Goal: Task Accomplishment & Management: Manage account settings

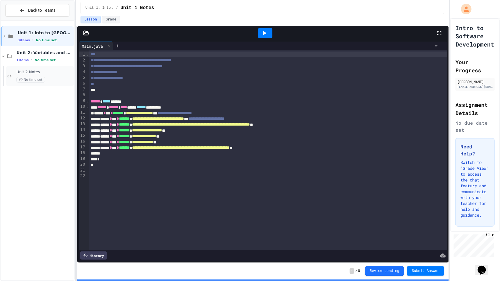
click at [22, 83] on div "Unit 2 Notes No time set" at bounding box center [40, 76] width 68 height 20
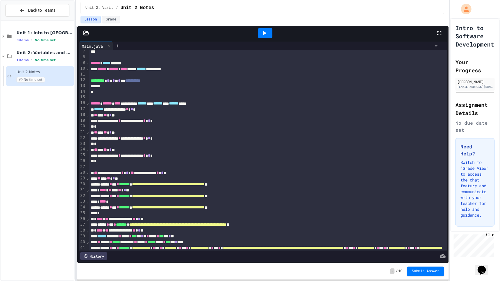
scroll to position [37, 0]
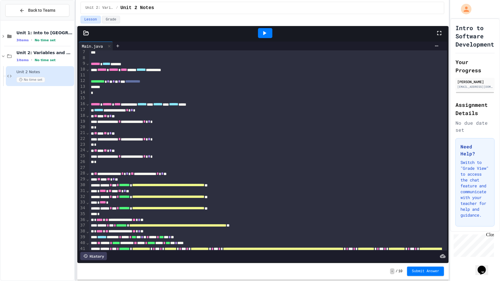
click at [89, 103] on span "⌄" at bounding box center [87, 103] width 3 height 5
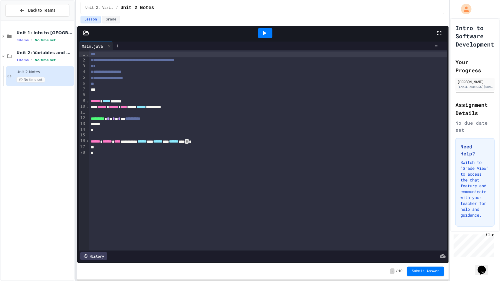
click at [262, 33] on icon at bounding box center [264, 33] width 7 height 7
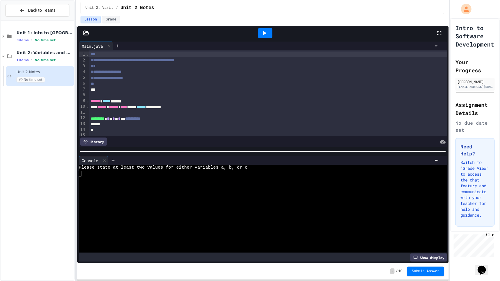
click at [438, 33] on icon at bounding box center [440, 33] width 4 height 4
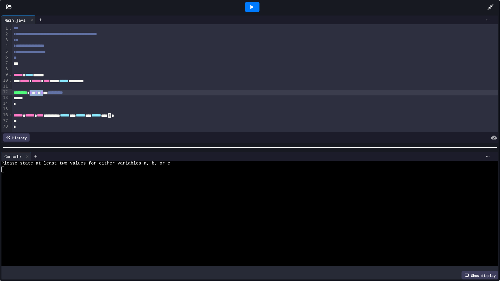
drag, startPoint x: 57, startPoint y: 93, endPoint x: 40, endPoint y: 91, distance: 17.1
click at [40, 91] on div "**********" at bounding box center [255, 93] width 487 height 6
click at [32, 91] on span "*" at bounding box center [31, 93] width 2 height 4
drag, startPoint x: 40, startPoint y: 93, endPoint x: 57, endPoint y: 94, distance: 16.4
click at [57, 94] on div "**********" at bounding box center [255, 93] width 487 height 6
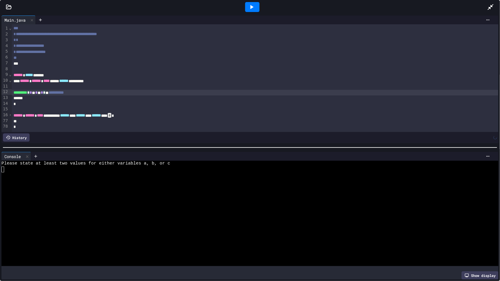
click at [250, 6] on icon at bounding box center [251, 7] width 7 height 7
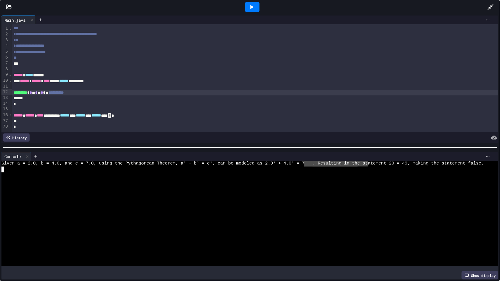
drag, startPoint x: 304, startPoint y: 162, endPoint x: 359, endPoint y: 166, distance: 54.9
click at [400, 166] on span "49, making the statement false." at bounding box center [441, 164] width 82 height 6
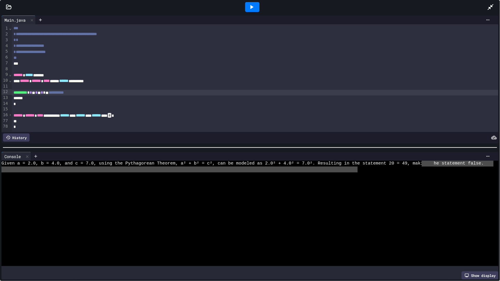
drag, startPoint x: 421, startPoint y: 167, endPoint x: 359, endPoint y: 167, distance: 62.5
click at [359, 167] on div at bounding box center [247, 170] width 493 height 6
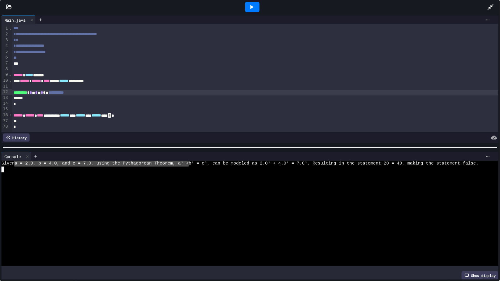
drag, startPoint x: 15, startPoint y: 164, endPoint x: 190, endPoint y: 164, distance: 174.7
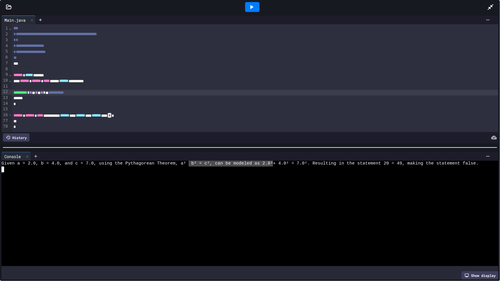
drag, startPoint x: 190, startPoint y: 164, endPoint x: 265, endPoint y: 166, distance: 74.8
click at [265, 166] on span "b² = c², can be modeled as 2.0²" at bounding box center [232, 164] width 82 height 6
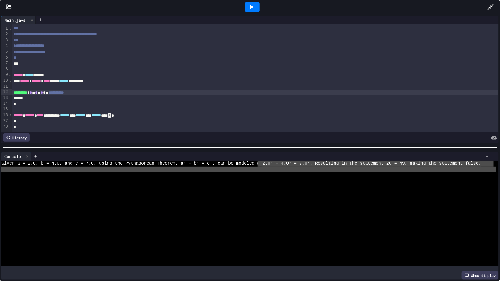
drag, startPoint x: 265, startPoint y: 166, endPoint x: 365, endPoint y: 167, distance: 100.0
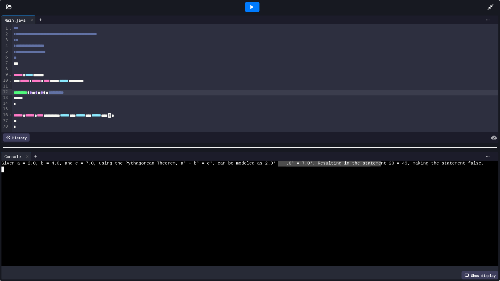
drag, startPoint x: 370, startPoint y: 164, endPoint x: 278, endPoint y: 167, distance: 92.1
click at [278, 167] on span "Given a = 2.0, b = 4.0, and c = 7.0, using the Pythagorean Theorem, a² + b² = c…" at bounding box center [143, 164] width 285 height 6
click at [278, 167] on span "Given a = 2.0, b = 4.0, and c = 7.0, using the Pythagorean Theorem, a² + b² = c…" at bounding box center [242, 164] width 483 height 6
click at [281, 167] on span "4.0²" at bounding box center [286, 164] width 11 height 6
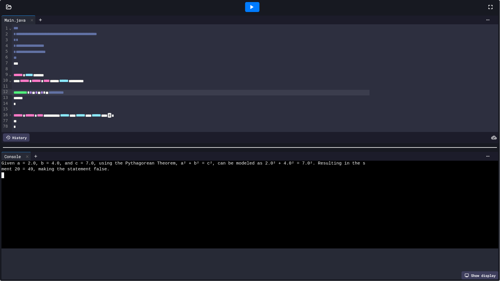
scroll to position [21, 0]
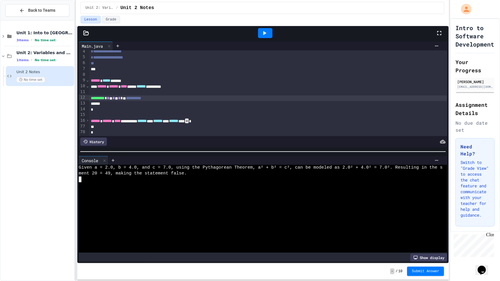
click at [87, 120] on span "›" at bounding box center [87, 120] width 3 height 5
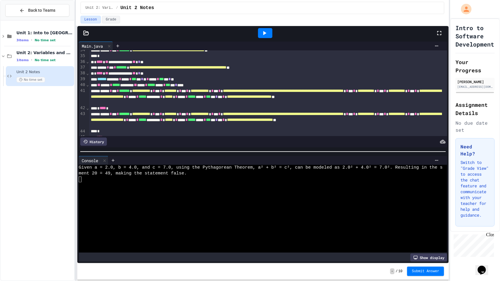
scroll to position [197, 0]
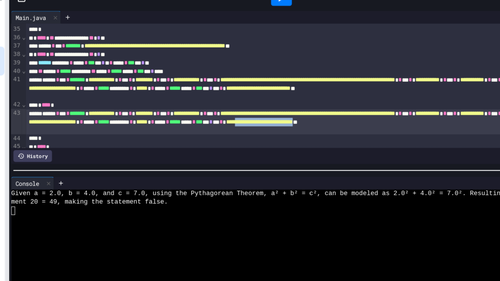
drag, startPoint x: 247, startPoint y: 123, endPoint x: 178, endPoint y: 125, distance: 69.2
click at [178, 125] on div "**********" at bounding box center [268, 119] width 358 height 18
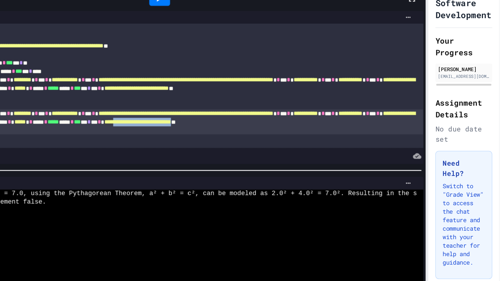
scroll to position [0, 0]
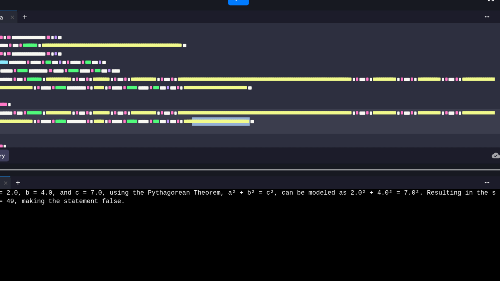
click at [227, 120] on span "**********" at bounding box center [250, 118] width 46 height 4
drag, startPoint x: 160, startPoint y: 124, endPoint x: 247, endPoint y: 124, distance: 86.8
click at [247, 124] on div "**********" at bounding box center [268, 119] width 358 height 18
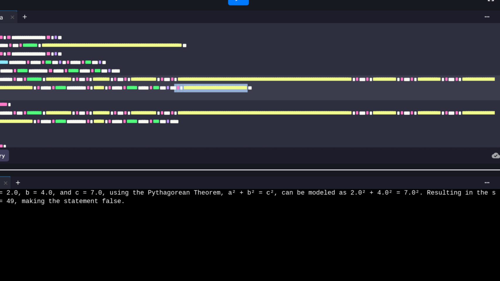
drag, startPoint x: 161, startPoint y: 100, endPoint x: 245, endPoint y: 101, distance: 84.4
click at [245, 101] on div "**********" at bounding box center [268, 95] width 358 height 18
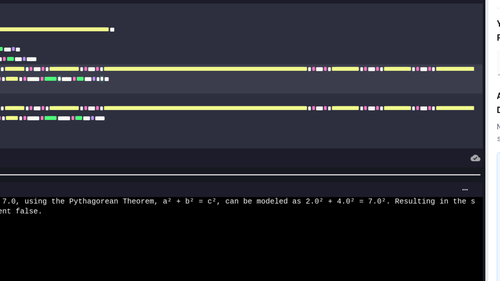
click at [173, 119] on span "*****" at bounding box center [169, 118] width 8 height 4
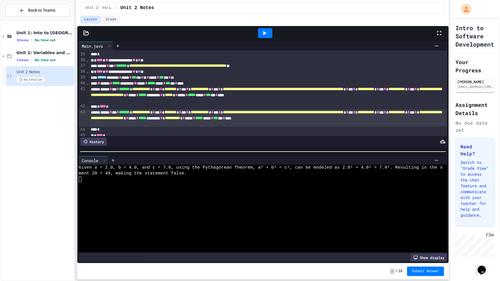
click at [263, 31] on icon at bounding box center [264, 33] width 7 height 7
click at [439, 35] on icon at bounding box center [439, 33] width 7 height 7
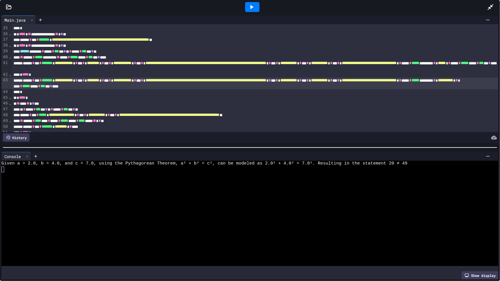
click at [491, 7] on icon at bounding box center [491, 7] width 6 height 6
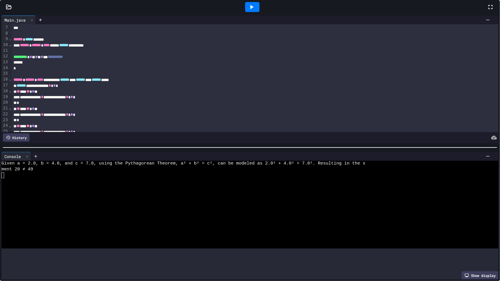
scroll to position [40, 0]
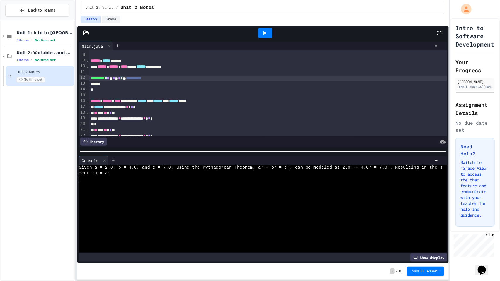
click at [135, 79] on div "**********" at bounding box center [268, 79] width 358 height 6
click at [268, 32] on icon at bounding box center [264, 33] width 7 height 7
click at [121, 77] on span "*" at bounding box center [119, 78] width 2 height 4
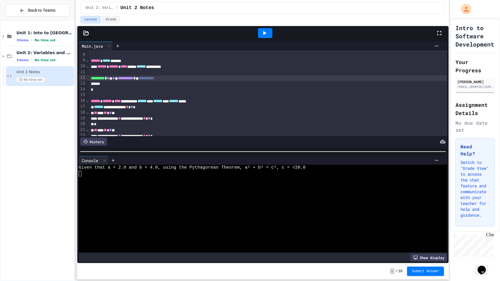
click at [265, 32] on icon at bounding box center [265, 33] width 3 height 4
click at [440, 34] on icon at bounding box center [439, 33] width 7 height 7
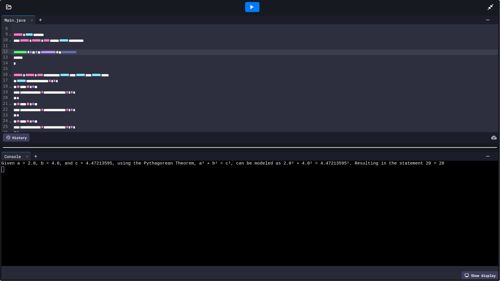
click at [72, 164] on span "Given a = 2.0, b = 4.0, and c = 4.47213595, using the Pythagorean Theorem, a² +…" at bounding box center [222, 164] width 443 height 6
click at [73, 164] on span at bounding box center [74, 164] width 3 height 6
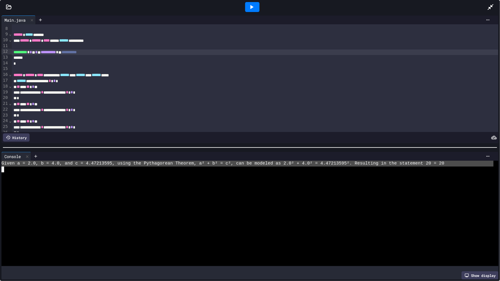
click at [79, 166] on span "Given a = 2.0, b = 4.0, and c = 4.47213595, using the Pythagorean Theorem, a² +…" at bounding box center [222, 164] width 443 height 6
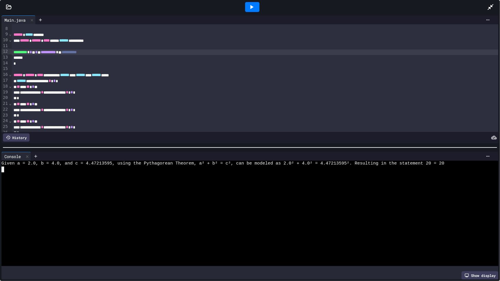
click at [79, 166] on span "Given a = 2.0, b = 4.0, and c = 4.47213595, using the Pythagorean Theorem, a² +…" at bounding box center [222, 164] width 443 height 6
click at [79, 166] on span "=" at bounding box center [79, 164] width 3 height 6
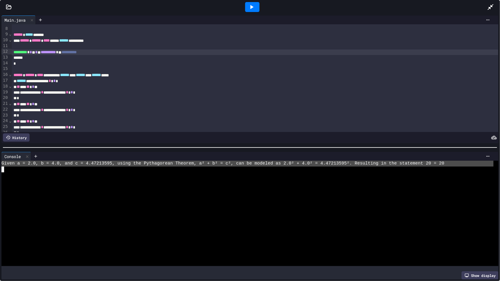
click at [89, 166] on span "Given a = 2.0, b = 4.0, and c = 4.47213595, using the Pythagorean Theorem, a² +…" at bounding box center [222, 164] width 443 height 6
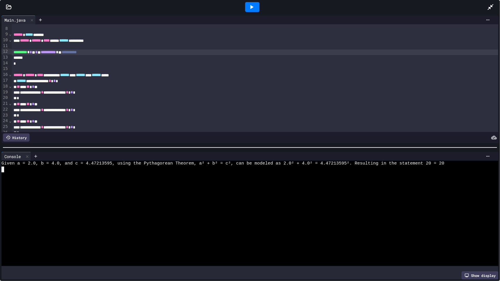
click at [89, 166] on span "Given a = 2.0, b = 4.0, and c = 4.47213595, using the Pythagorean Theorem, a² +…" at bounding box center [222, 164] width 443 height 6
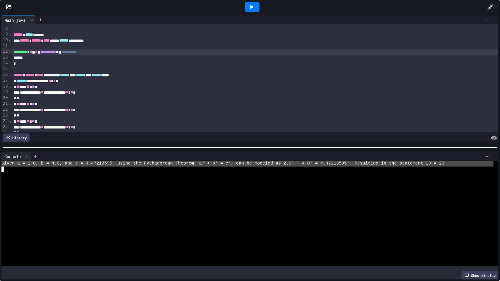
click at [89, 166] on span "Given a = 2.0, b = 4.0, and c = 4.47213595, using the Pythagorean Theorem, a² +…" at bounding box center [222, 164] width 443 height 6
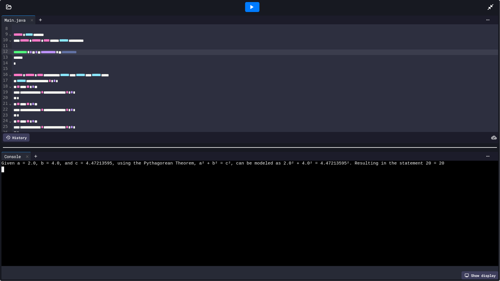
click at [89, 166] on span "Given a = 2.0, b = 4.0, and c = 4.47213595, using the Pythagorean Theorem, a² +…" at bounding box center [222, 164] width 443 height 6
click at [89, 166] on span "4.47213595" at bounding box center [96, 164] width 26 height 6
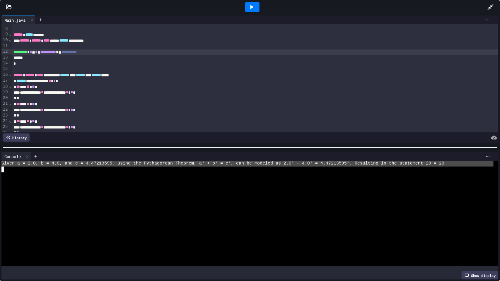
click at [89, 166] on span "Given a = 2.0, b = 4.0, and c = 4.47213595, using the Pythagorean Theorem, a² +…" at bounding box center [222, 164] width 443 height 6
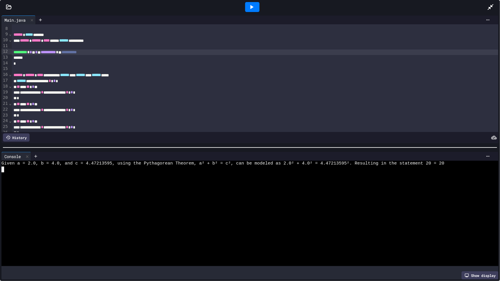
click at [89, 166] on span "Given a = 2.0, b = 4.0, and c = 4.47213595, using the Pythagorean Theorem, a² +…" at bounding box center [222, 164] width 443 height 6
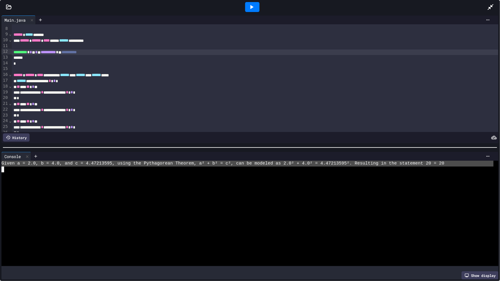
click at [89, 166] on span "Given a = 2.0, b = 4.0, and c = 4.47213595, using the Pythagorean Theorem, a² +…" at bounding box center [222, 164] width 443 height 6
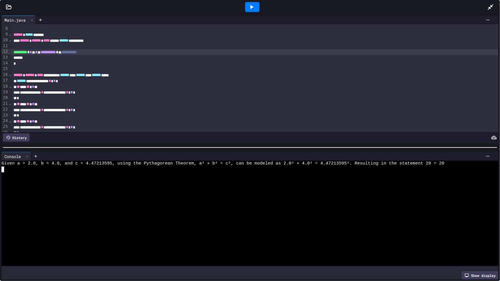
click at [89, 166] on span "Given a = 2.0, b = 4.0, and c = 4.47213595, using the Pythagorean Theorem, a² +…" at bounding box center [222, 164] width 443 height 6
click at [89, 166] on span "4.47213595" at bounding box center [96, 164] width 26 height 6
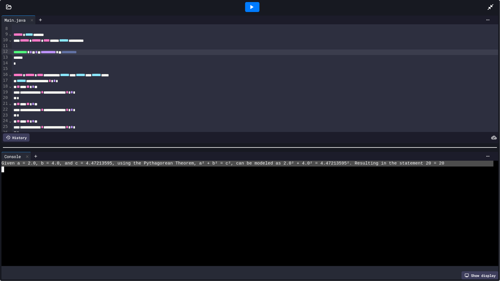
click at [89, 166] on span "Given a = 2.0, b = 4.0, and c = 4.47213595, using the Pythagorean Theorem, a² +…" at bounding box center [222, 164] width 443 height 6
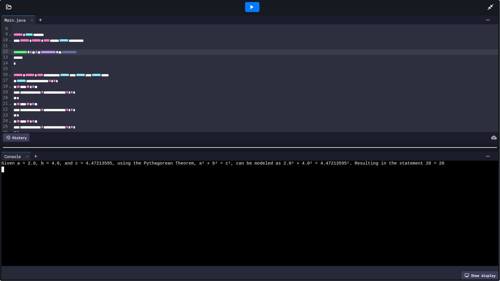
click at [89, 166] on span "Given a = 2.0, b = 4.0, and c = 4.47213595, using the Pythagorean Theorem, a² +…" at bounding box center [222, 164] width 443 height 6
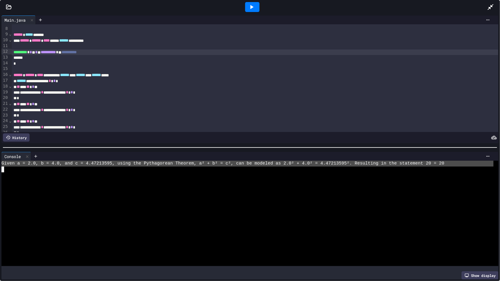
click at [89, 166] on span "Given a = 2.0, b = 4.0, and c = 4.47213595, using the Pythagorean Theorem, a² +…" at bounding box center [222, 164] width 443 height 6
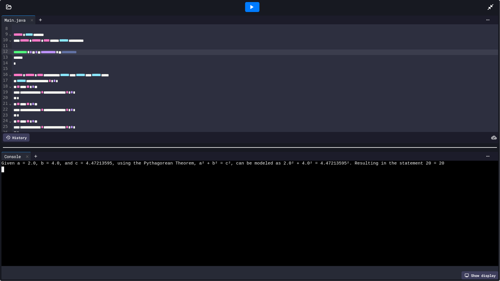
click at [89, 166] on span "Given a = 2.0, b = 4.0, and c = 4.47213595, using the Pythagorean Theorem, a² +…" at bounding box center [222, 164] width 443 height 6
click at [89, 166] on span "4.47213595" at bounding box center [96, 164] width 26 height 6
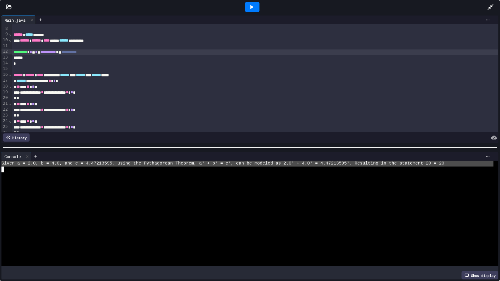
click at [89, 166] on span "Given a = 2.0, b = 4.0, and c = 4.47213595, using the Pythagorean Theorem, a² +…" at bounding box center [222, 164] width 443 height 6
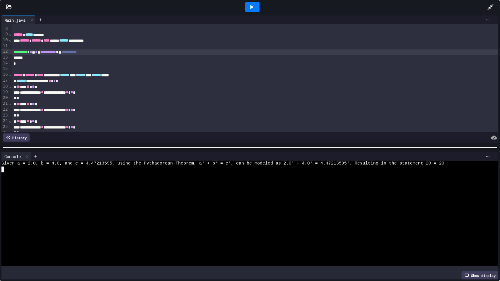
click at [89, 166] on span "Given a = 2.0, b = 4.0, and c = 4.47213595, using the Pythagorean Theorem, a² +…" at bounding box center [222, 164] width 443 height 6
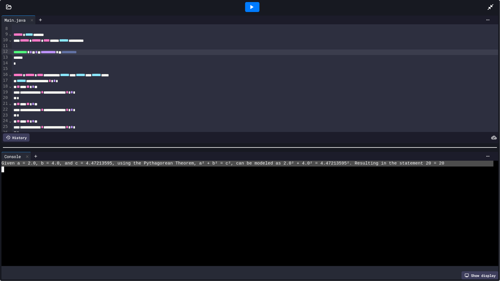
click at [89, 166] on span "Given a = 2.0, b = 4.0, and c = 4.47213595, using the Pythagorean Theorem, a² +…" at bounding box center [222, 164] width 443 height 6
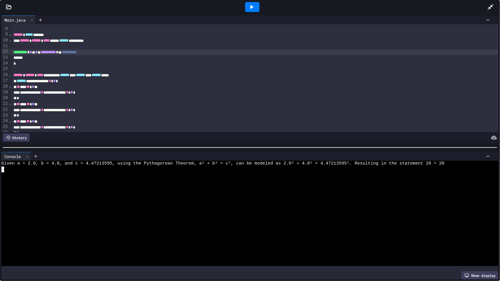
click at [89, 166] on span "Given a = 2.0, b = 4.0, and c = 4.47213595, using the Pythagorean Theorem, a² +…" at bounding box center [222, 164] width 443 height 6
click at [89, 166] on span "4.47213595" at bounding box center [96, 164] width 26 height 6
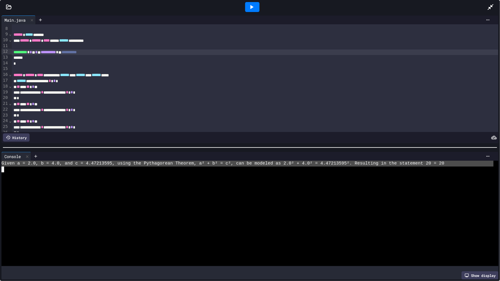
click at [89, 166] on span "Given a = 2.0, b = 4.0, and c = 4.47213595, using the Pythagorean Theorem, a² +…" at bounding box center [222, 164] width 443 height 6
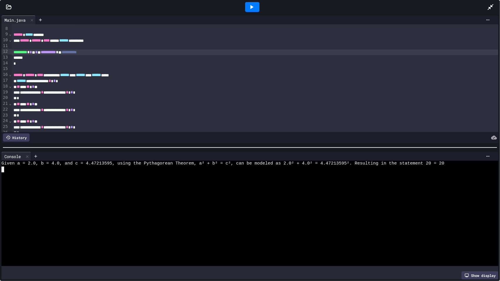
click at [89, 166] on span "Given a = 2.0, b = 4.0, and c = 4.47213595, using the Pythagorean Theorem, a² +…" at bounding box center [222, 164] width 443 height 6
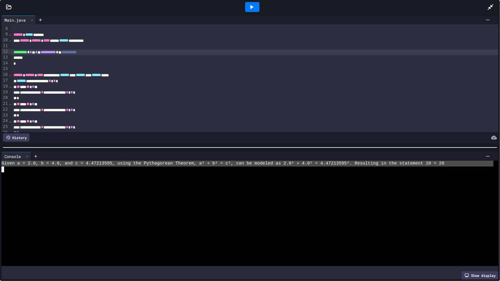
click at [89, 166] on span "Given a = 2.0, b = 4.0, and c = 4.47213595, using the Pythagorean Theorem, a² +…" at bounding box center [222, 164] width 443 height 6
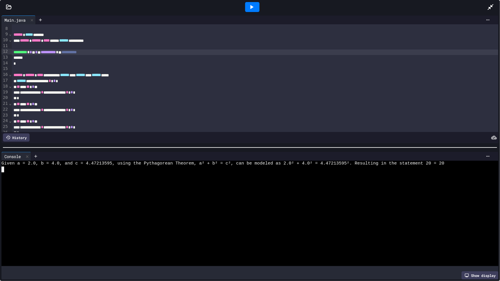
click at [89, 166] on span "Given a = 2.0, b = 4.0, and c = 4.47213595, using the Pythagorean Theorem, a² +…" at bounding box center [222, 164] width 443 height 6
click at [89, 166] on span "4.47213595" at bounding box center [96, 164] width 26 height 6
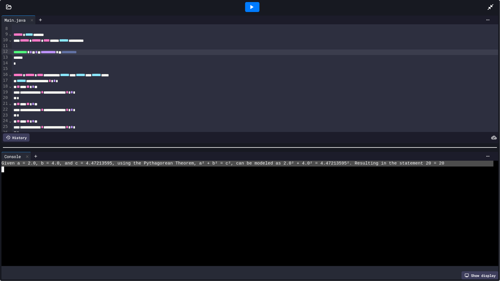
click at [89, 166] on span "Given a = 2.0, b = 4.0, and c = 4.47213595, using the Pythagorean Theorem, a² +…" at bounding box center [222, 164] width 443 height 6
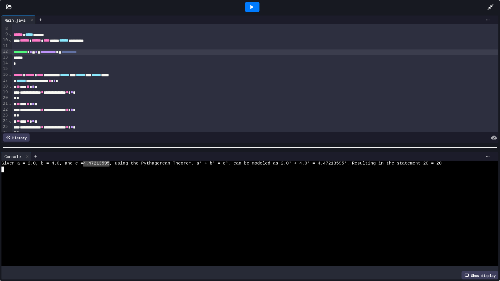
click at [89, 166] on span "4.47213595" at bounding box center [96, 164] width 26 height 6
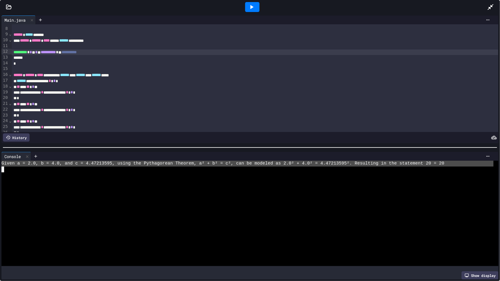
click at [89, 166] on span "Given a = 2.0, b = 4.0, and c = 4.47213595, using the Pythagorean Theorem, a² +…" at bounding box center [222, 164] width 443 height 6
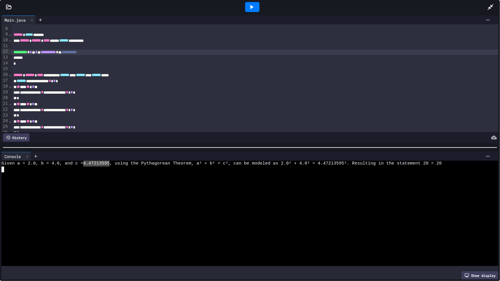
click at [89, 166] on span "4.47213595" at bounding box center [96, 164] width 26 height 6
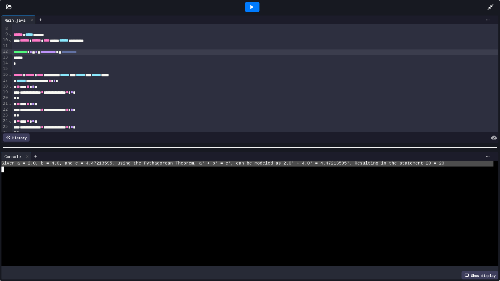
click at [89, 166] on span "Given a = 2.0, b = 4.0, and c = 4.47213595, using the Pythagorean Theorem, a² +…" at bounding box center [222, 164] width 443 height 6
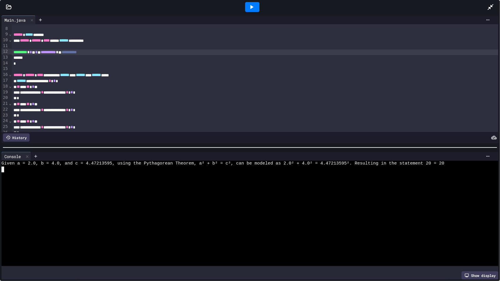
click at [89, 166] on span "Given a = 2.0, b = 4.0, and c = 4.47213595, using the Pythagorean Theorem, a² +…" at bounding box center [222, 164] width 443 height 6
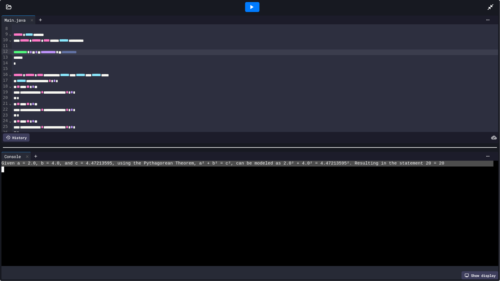
click at [89, 166] on span "Given a = 2.0, b = 4.0, and c = 4.47213595, using the Pythagorean Theorem, a² +…" at bounding box center [222, 164] width 443 height 6
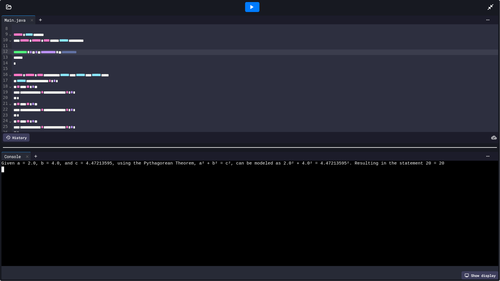
click at [89, 166] on span "Given a = 2.0, b = 4.0, and c = 4.47213595, using the Pythagorean Theorem, a² +…" at bounding box center [222, 164] width 443 height 6
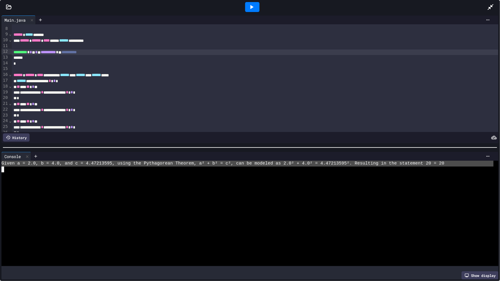
click at [89, 166] on span "Given a = 2.0, b = 4.0, and c = 4.47213595, using the Pythagorean Theorem, a² +…" at bounding box center [222, 164] width 443 height 6
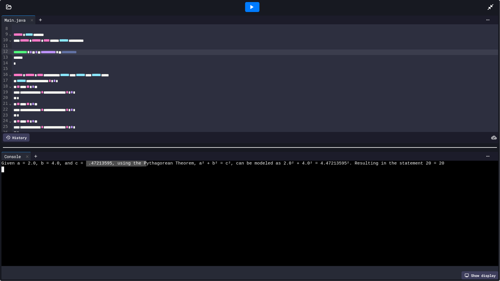
drag, startPoint x: 87, startPoint y: 165, endPoint x: 142, endPoint y: 167, distance: 55.5
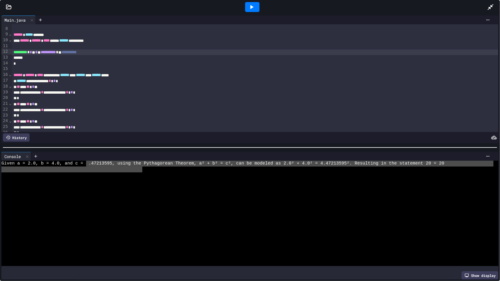
click at [142, 167] on div at bounding box center [247, 170] width 493 height 6
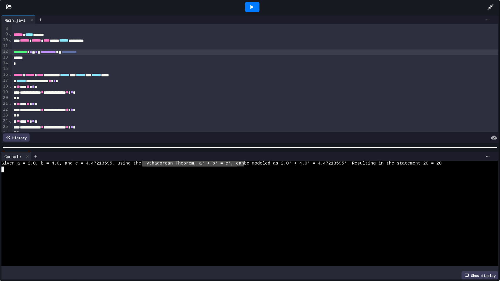
click at [237, 166] on span "ythagorean Theorem, a² + b² = c², can" at bounding box center [196, 164] width 98 height 6
drag, startPoint x: 236, startPoint y: 166, endPoint x: 149, endPoint y: 164, distance: 87.4
click at [151, 166] on span "Pythagorean Theorem, a² + b² = c², can" at bounding box center [191, 164] width 100 height 6
drag, startPoint x: 81, startPoint y: 52, endPoint x: 56, endPoint y: 53, distance: 25.2
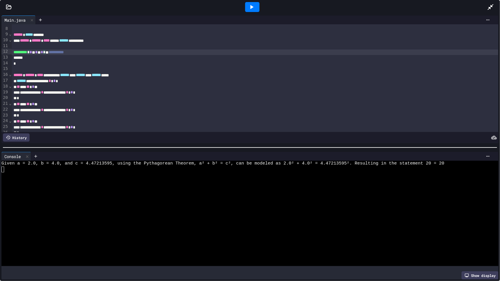
click at [252, 7] on icon at bounding box center [252, 7] width 3 height 4
drag, startPoint x: 210, startPoint y: 164, endPoint x: 220, endPoint y: 164, distance: 10.3
click at [223, 164] on span "0" at bounding box center [224, 164] width 3 height 6
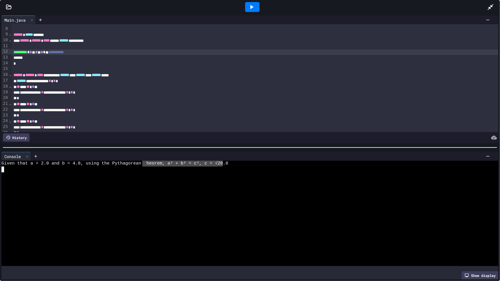
click at [147, 164] on span "heorem, a² + b² = c², c = √20" at bounding box center [185, 164] width 77 height 6
click at [249, 6] on icon at bounding box center [251, 7] width 7 height 7
click at [45, 51] on span "*" at bounding box center [44, 52] width 2 height 4
click at [38, 51] on span "*" at bounding box center [36, 52] width 2 height 4
click at [254, 7] on icon at bounding box center [251, 7] width 7 height 7
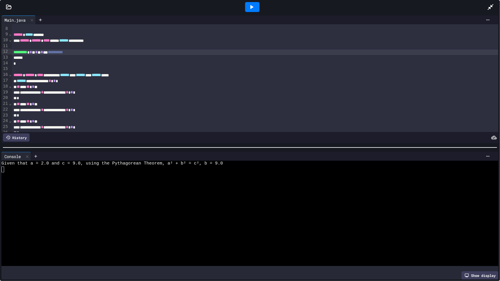
click at [50, 52] on div "**********" at bounding box center [255, 53] width 487 height 6
click at [250, 4] on icon at bounding box center [251, 7] width 7 height 7
click at [38, 51] on span "*" at bounding box center [36, 52] width 2 height 4
click at [251, 4] on icon at bounding box center [251, 7] width 7 height 7
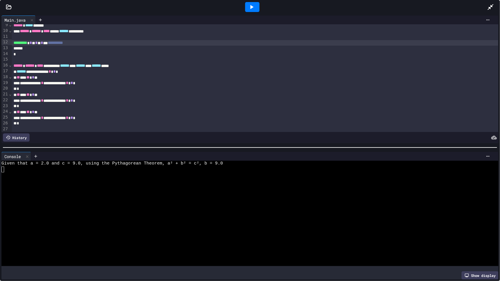
scroll to position [50, 0]
click at [61, 92] on div "** ** ** * **" at bounding box center [255, 95] width 487 height 6
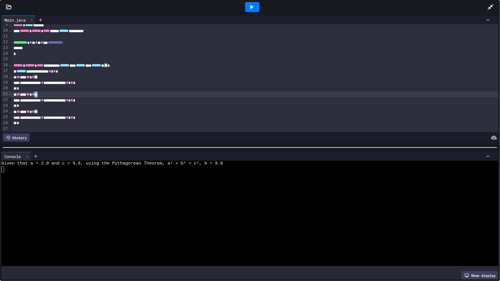
click at [61, 92] on div "** ** ** * **" at bounding box center [255, 95] width 487 height 6
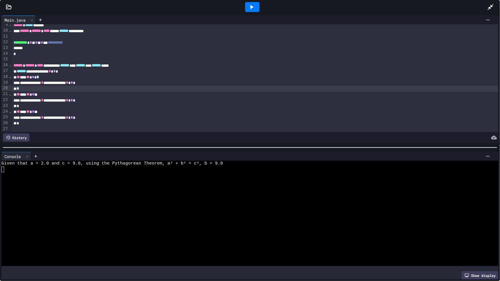
click at [64, 86] on div "*" at bounding box center [255, 89] width 487 height 6
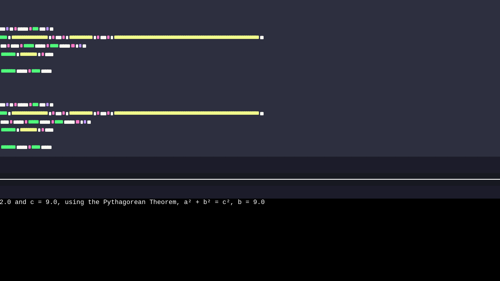
scroll to position [325, 0]
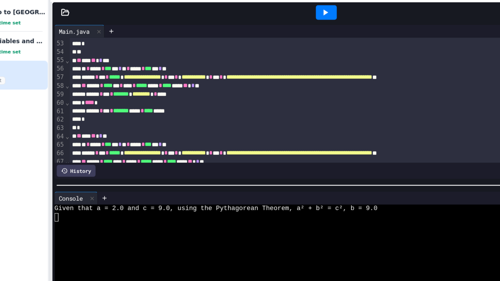
click at [118, 74] on span "***" at bounding box center [115, 71] width 5 height 4
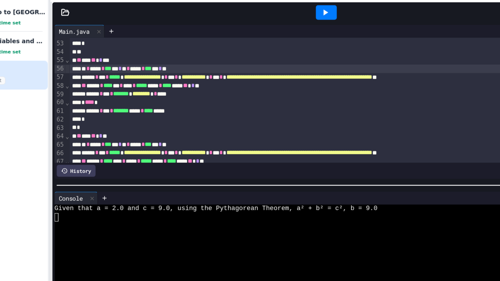
click at [118, 74] on span "***" at bounding box center [115, 71] width 5 height 4
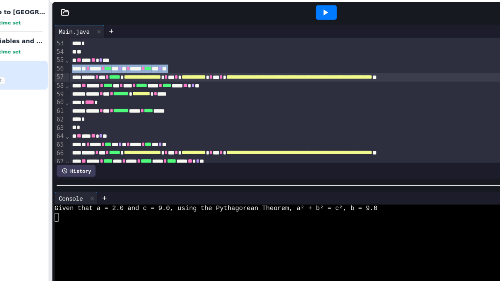
click at [177, 72] on div "* * **** * *** *** * * * **** * *** *** * **" at bounding box center [268, 72] width 358 height 6
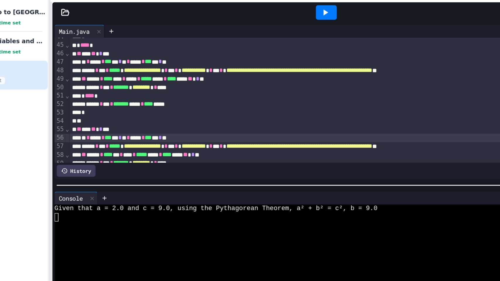
scroll to position [277, 0]
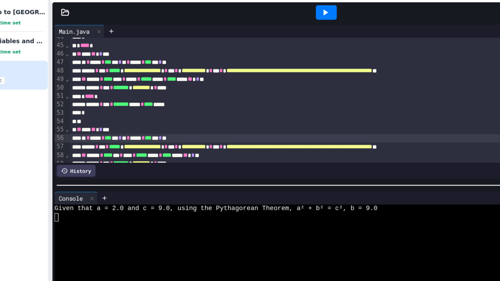
click at [266, 30] on icon at bounding box center [264, 33] width 7 height 7
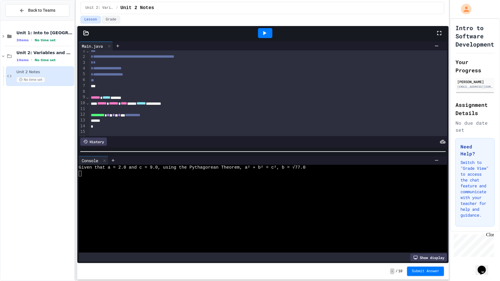
scroll to position [0, 0]
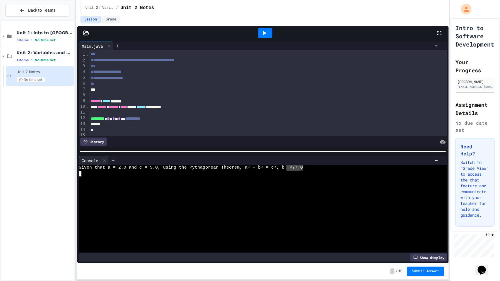
drag, startPoint x: 299, startPoint y: 167, endPoint x: 288, endPoint y: 168, distance: 11.2
type textarea "*****"
drag, startPoint x: 288, startPoint y: 168, endPoint x: 303, endPoint y: 168, distance: 15.5
type textarea "*****"
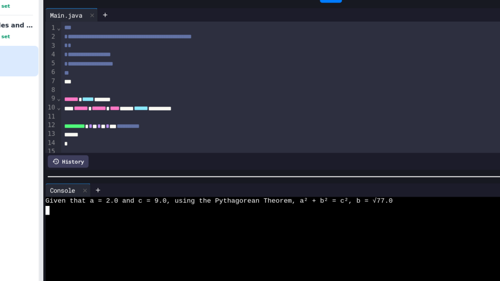
click at [115, 118] on span "*" at bounding box center [114, 119] width 2 height 4
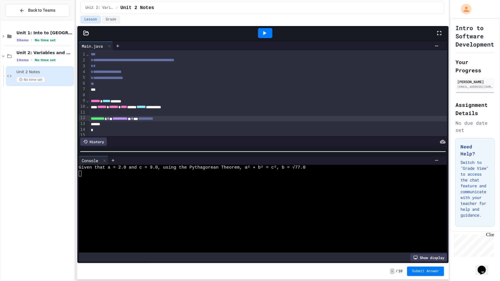
click at [284, 103] on div "****** ***** ******" at bounding box center [268, 102] width 358 height 6
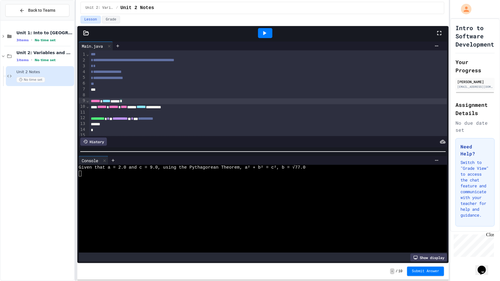
click at [266, 32] on icon at bounding box center [264, 33] width 7 height 7
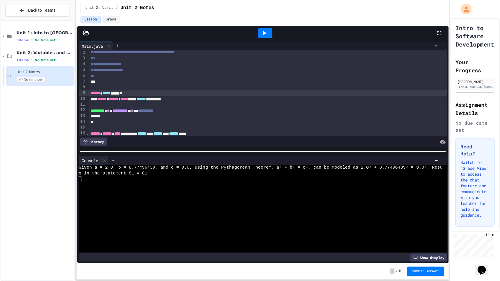
scroll to position [8, 0]
click at [128, 111] on span "**********" at bounding box center [120, 110] width 15 height 4
click at [119, 109] on div "**********" at bounding box center [268, 111] width 358 height 6
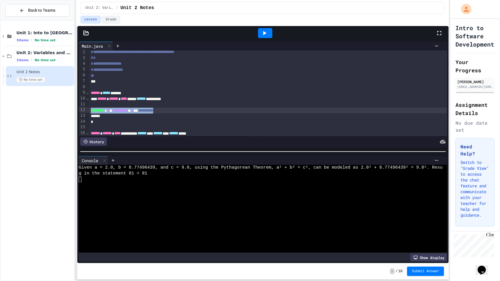
drag, startPoint x: 195, startPoint y: 110, endPoint x: 89, endPoint y: 112, distance: 105.9
click at [89, 112] on div "**********" at bounding box center [263, 93] width 369 height 86
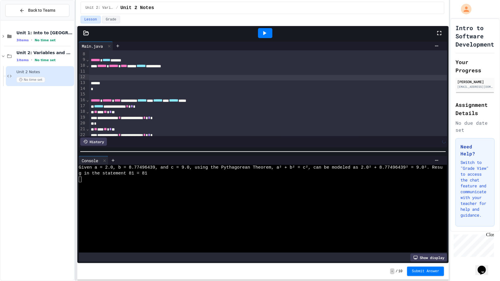
scroll to position [44, 0]
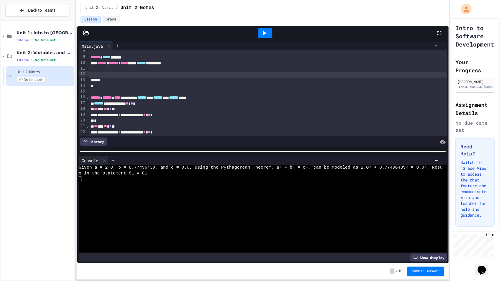
click at [89, 99] on span "⌄" at bounding box center [87, 97] width 3 height 5
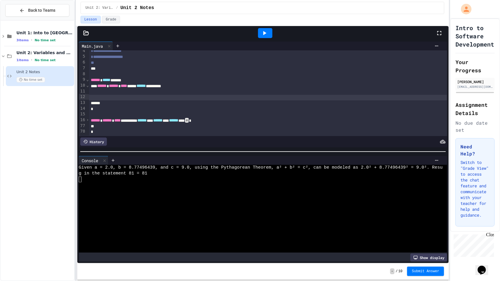
scroll to position [21, 0]
click at [95, 127] on div at bounding box center [268, 127] width 358 height 6
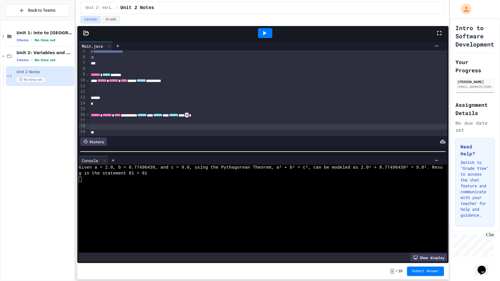
scroll to position [32, 0]
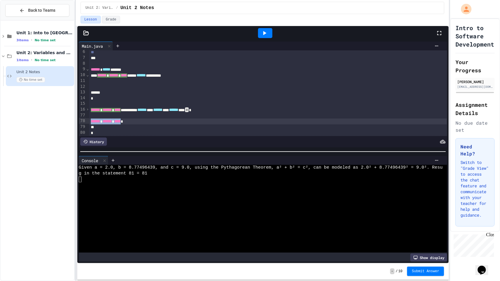
drag, startPoint x: 139, startPoint y: 123, endPoint x: 90, endPoint y: 122, distance: 49.0
click at [90, 122] on div "****** ****** ****" at bounding box center [268, 122] width 358 height 6
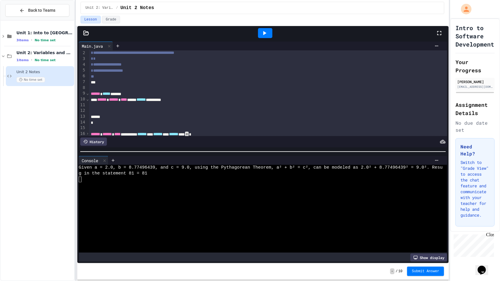
scroll to position [0, 0]
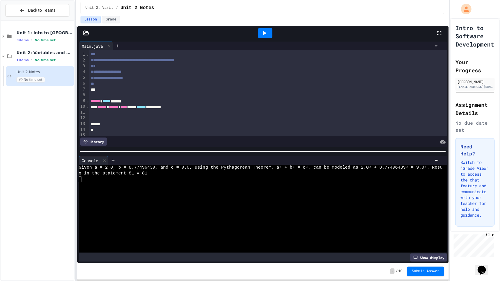
click at [96, 118] on div at bounding box center [268, 119] width 358 height 6
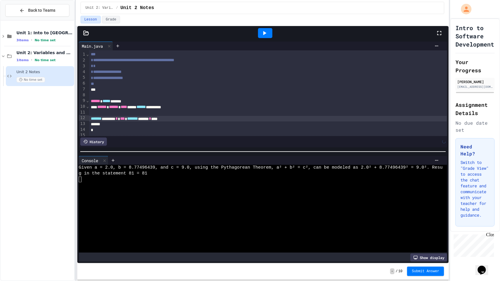
click at [271, 31] on div at bounding box center [265, 33] width 14 height 10
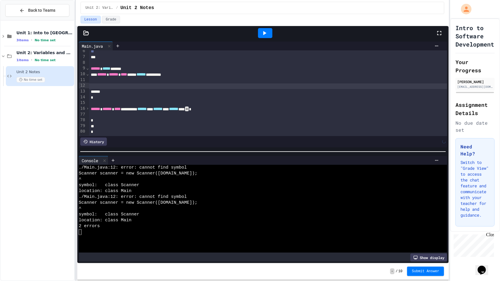
scroll to position [32, 0]
click at [126, 120] on div at bounding box center [268, 121] width 358 height 6
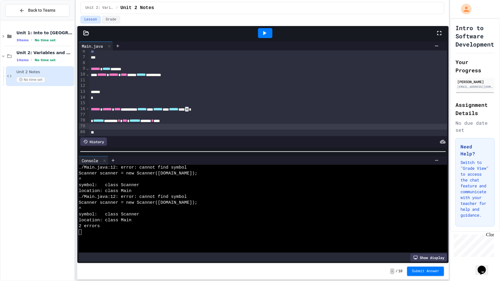
click at [267, 29] on div at bounding box center [265, 33] width 14 height 10
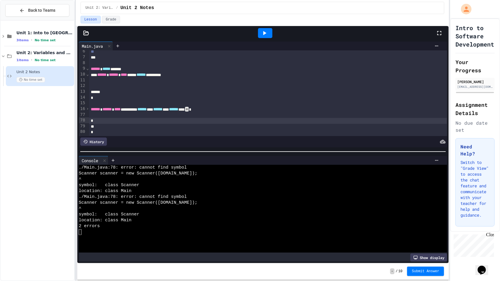
scroll to position [0, 0]
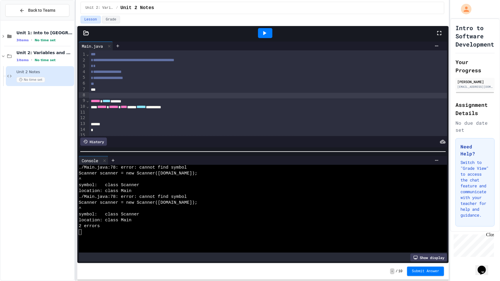
click at [112, 93] on div at bounding box center [268, 96] width 359 height 6
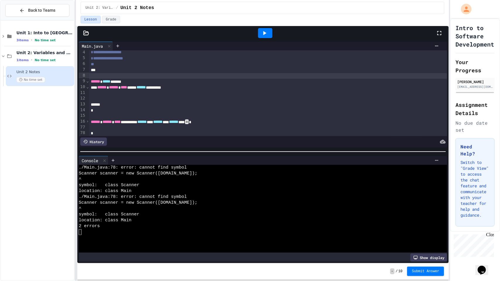
scroll to position [23, 0]
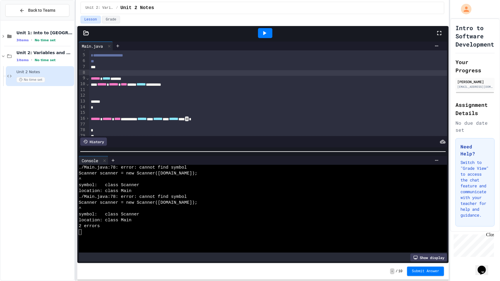
click at [106, 94] on div at bounding box center [268, 97] width 359 height 6
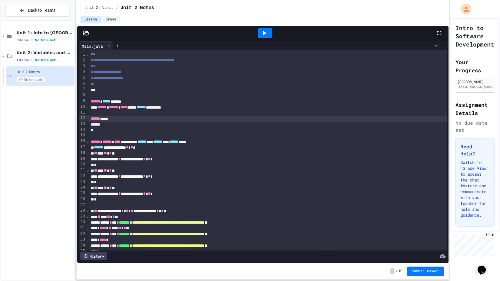
click at [123, 118] on div "****** ****" at bounding box center [268, 119] width 358 height 6
click at [260, 32] on div at bounding box center [265, 33] width 14 height 10
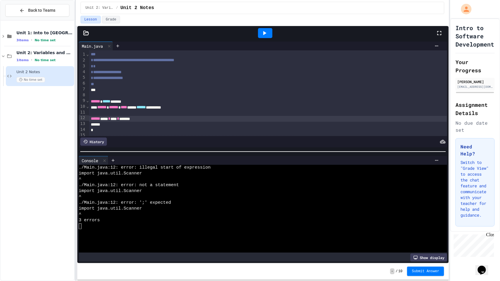
click at [157, 119] on div "****** **** * **** * *******" at bounding box center [268, 119] width 358 height 6
click at [266, 34] on icon at bounding box center [264, 33] width 7 height 7
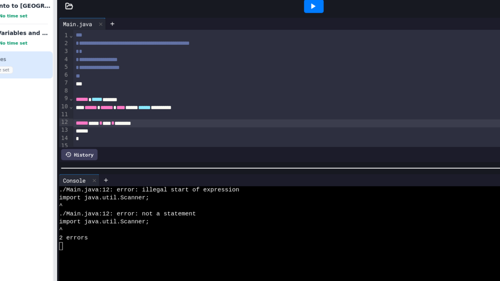
scroll to position [15, 0]
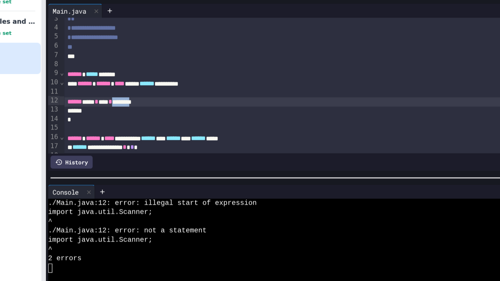
drag, startPoint x: 153, startPoint y: 104, endPoint x: 134, endPoint y: 103, distance: 18.8
click at [134, 103] on div "****** **** * **** * ********" at bounding box center [268, 104] width 358 height 6
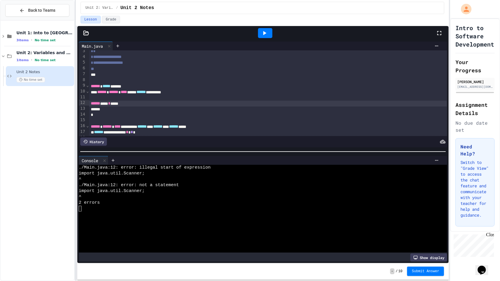
click at [271, 33] on div at bounding box center [265, 33] width 14 height 10
drag, startPoint x: 136, startPoint y: 103, endPoint x: 91, endPoint y: 102, distance: 45.5
click at [91, 102] on div "****** **** * *****" at bounding box center [268, 104] width 358 height 6
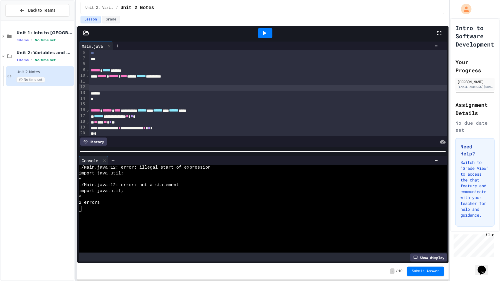
scroll to position [32, 0]
click at [88, 108] on span "⌄" at bounding box center [87, 108] width 3 height 5
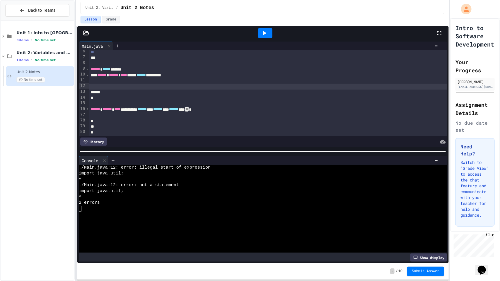
scroll to position [32, 0]
click at [97, 121] on div at bounding box center [268, 122] width 358 height 6
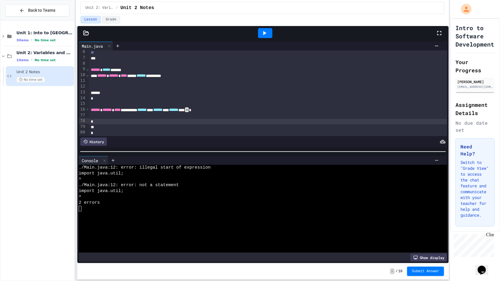
click at [263, 30] on icon at bounding box center [264, 33] width 7 height 7
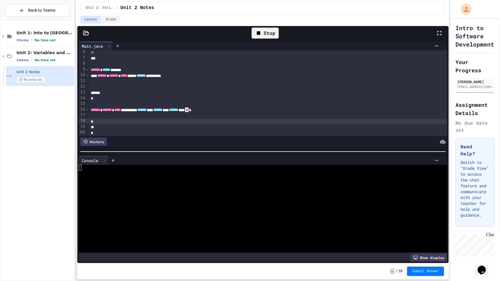
scroll to position [29, 0]
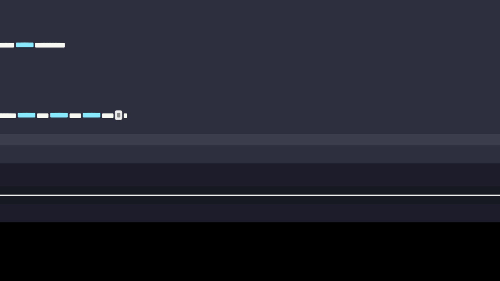
click at [189, 111] on span "*" at bounding box center [187, 113] width 4 height 5
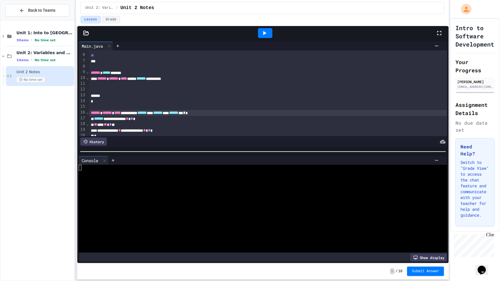
click at [86, 112] on span "⌄" at bounding box center [87, 112] width 3 height 5
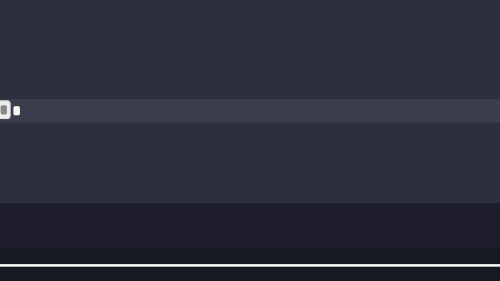
drag, startPoint x: 244, startPoint y: 113, endPoint x: 235, endPoint y: 110, distance: 9.4
click at [235, 110] on div "**********" at bounding box center [268, 113] width 358 height 6
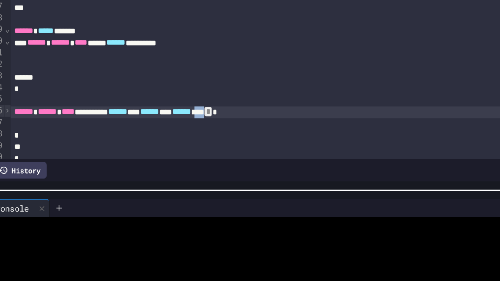
click at [147, 112] on span "******" at bounding box center [142, 113] width 9 height 4
click at [147, 113] on span "******" at bounding box center [142, 113] width 9 height 4
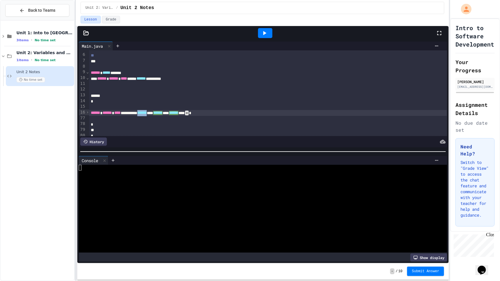
click at [172, 85] on div at bounding box center [268, 85] width 359 height 6
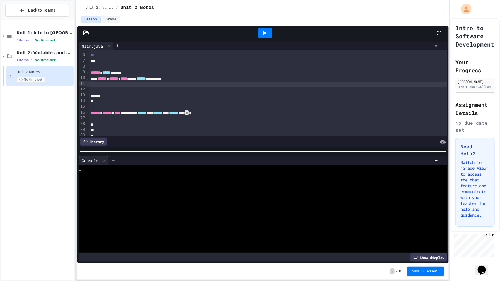
click at [164, 89] on div at bounding box center [268, 90] width 358 height 6
click at [86, 35] on icon at bounding box center [86, 33] width 6 height 6
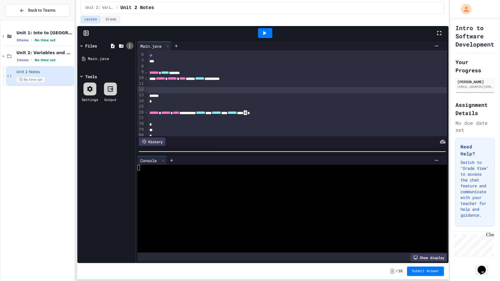
click at [130, 44] on icon at bounding box center [129, 45] width 5 height 5
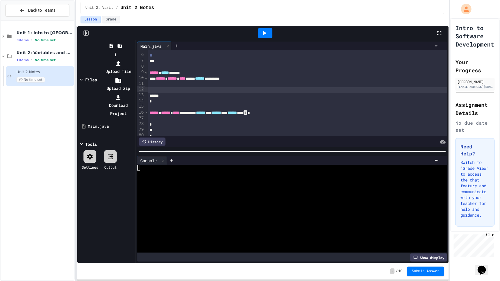
click at [120, 59] on div at bounding box center [115, 59] width 37 height 0
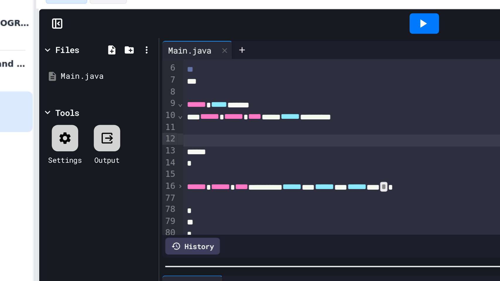
click at [87, 93] on div at bounding box center [90, 89] width 13 height 13
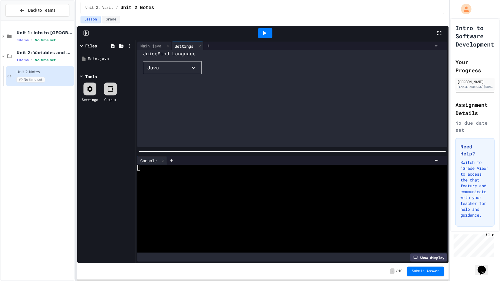
scroll to position [0, 0]
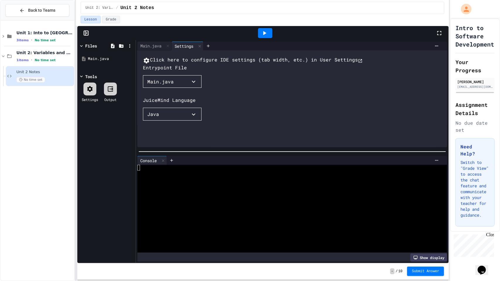
click at [158, 121] on button "Java" at bounding box center [172, 114] width 59 height 13
click at [222, 121] on div at bounding box center [182, 121] width 79 height 0
click at [182, 62] on button "Click here to configure IDE settings (tab width, etc.) in User Settings" at bounding box center [253, 60] width 220 height 8
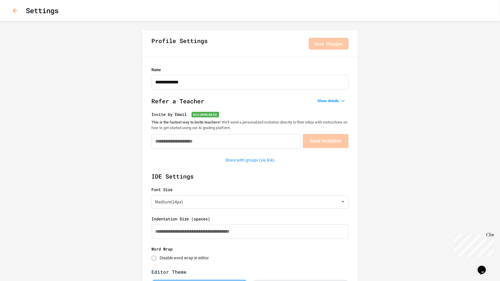
type input "**********"
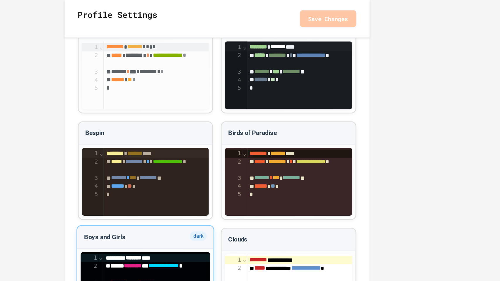
scroll to position [334, 0]
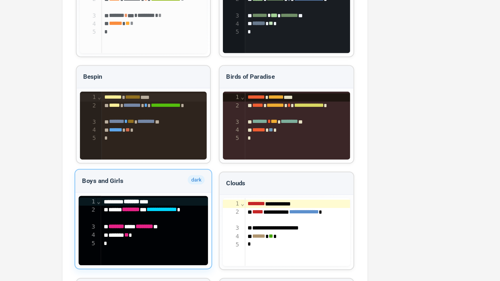
click at [197, 192] on span "*******" at bounding box center [191, 194] width 11 height 4
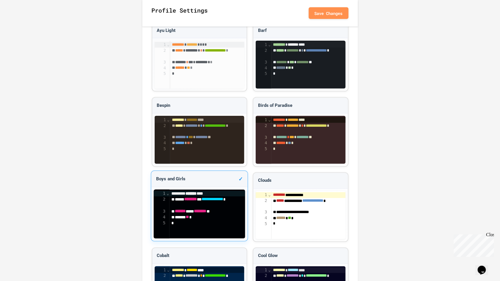
scroll to position [304, 0]
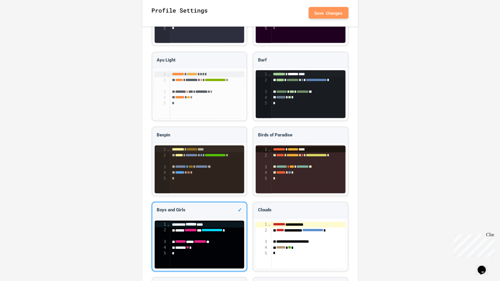
click at [332, 13] on button "Save Changes" at bounding box center [329, 13] width 40 height 12
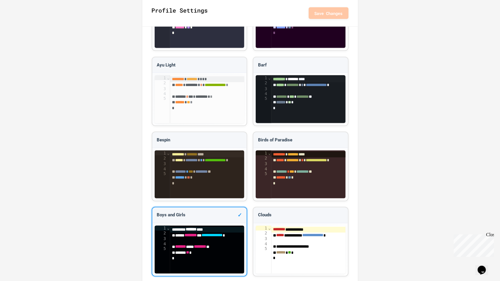
scroll to position [0, 0]
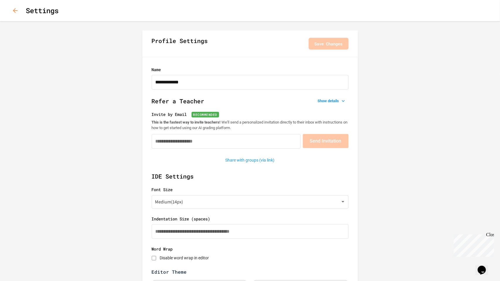
click at [12, 12] on icon "button" at bounding box center [15, 10] width 7 height 7
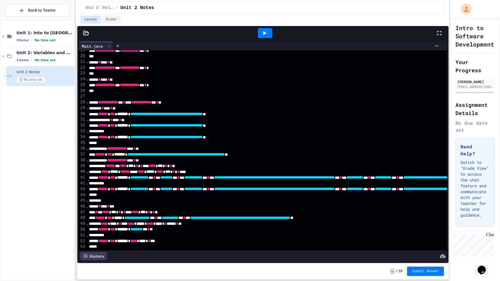
scroll to position [108, 2]
click at [211, 120] on div "**********" at bounding box center [478, 120] width 782 height 6
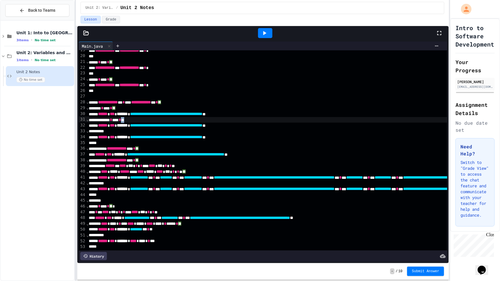
click at [210, 117] on div "**********" at bounding box center [478, 120] width 782 height 6
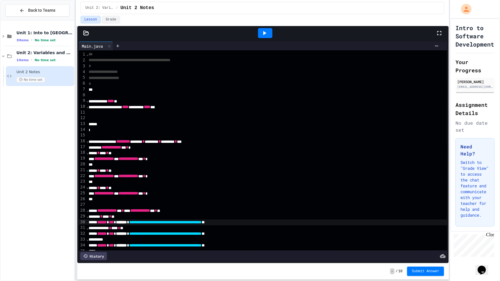
scroll to position [0, 4]
click at [443, 36] on icon at bounding box center [439, 33] width 7 height 7
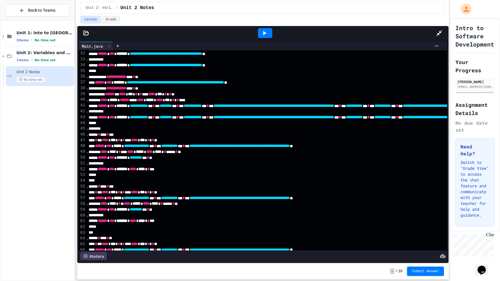
scroll to position [183, 2]
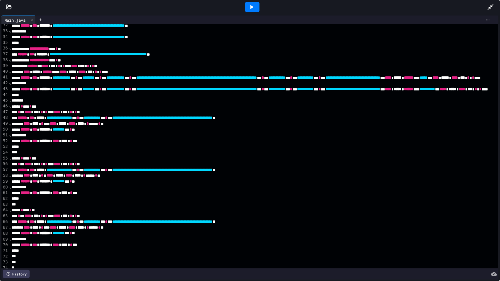
click at [242, 122] on div "**** **** * **** * * *** **** * ***** * **** * **** * * ***** * **" at bounding box center [400, 124] width 782 height 6
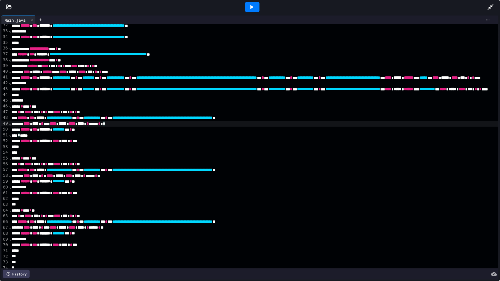
scroll to position [41, 2]
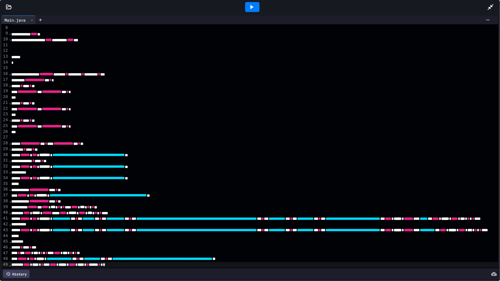
click at [11, 74] on span "⌄" at bounding box center [10, 73] width 3 height 5
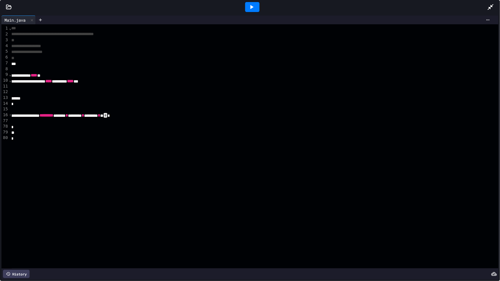
scroll to position [0, 2]
click at [100, 119] on div at bounding box center [400, 122] width 782 height 6
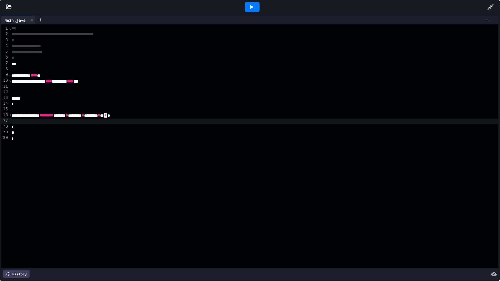
click at [86, 123] on div at bounding box center [400, 122] width 782 height 6
click at [6, 7] on icon at bounding box center [8, 7] width 5 height 4
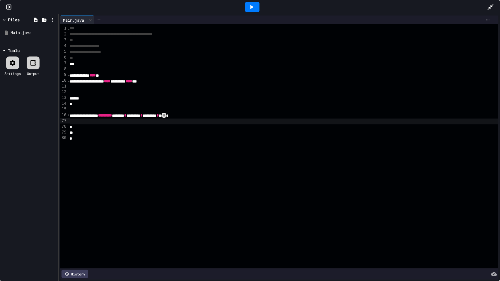
click at [9, 62] on div at bounding box center [12, 63] width 13 height 13
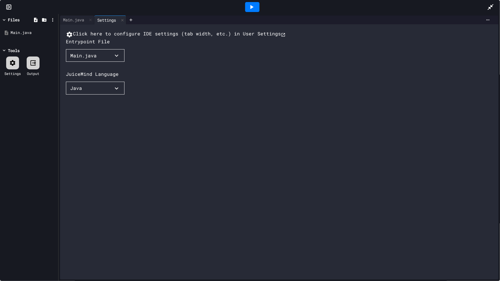
click at [114, 38] on button "Click here to configure IDE settings (tab width, etc.) in User Settings" at bounding box center [176, 34] width 220 height 8
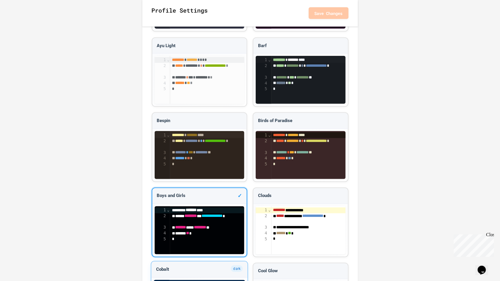
scroll to position [424, 0]
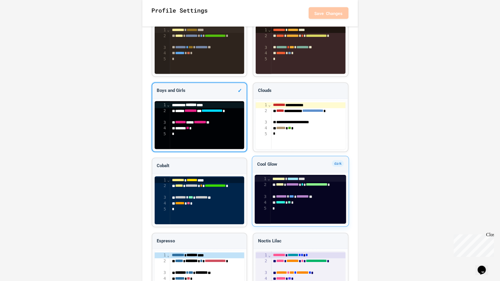
click at [299, 185] on span "********" at bounding box center [293, 185] width 13 height 4
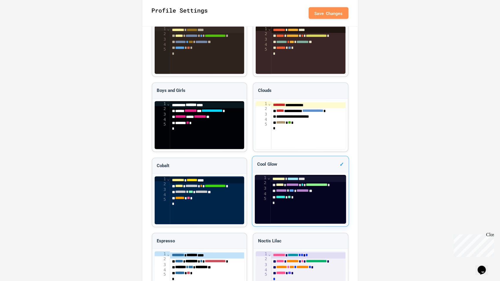
scroll to position [0, 0]
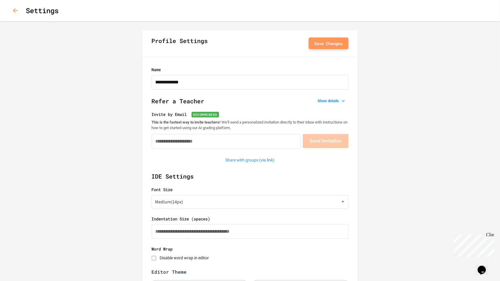
click at [335, 44] on button "Save Changes" at bounding box center [329, 44] width 40 height 12
click at [14, 9] on icon "button" at bounding box center [15, 10] width 7 height 7
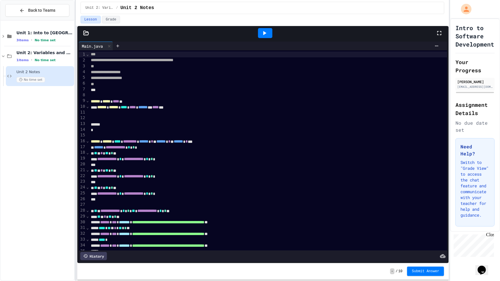
click at [436, 33] on div at bounding box center [265, 33] width 341 height 16
click at [439, 34] on icon at bounding box center [439, 33] width 7 height 7
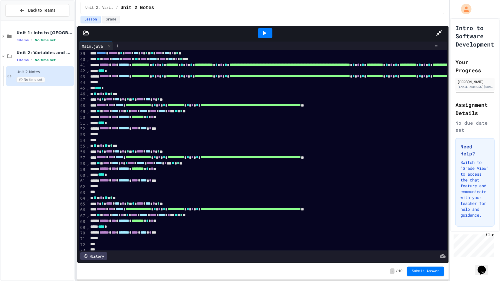
scroll to position [220, 1]
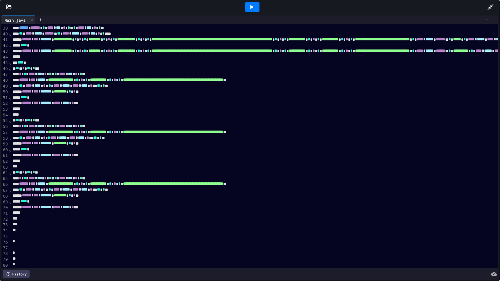
click at [202, 147] on div "* **** *" at bounding box center [402, 150] width 782 height 6
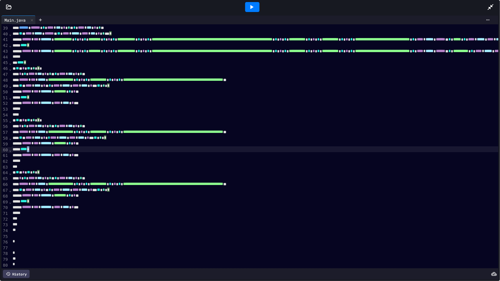
click at [202, 147] on div "* **** *" at bounding box center [402, 150] width 782 height 6
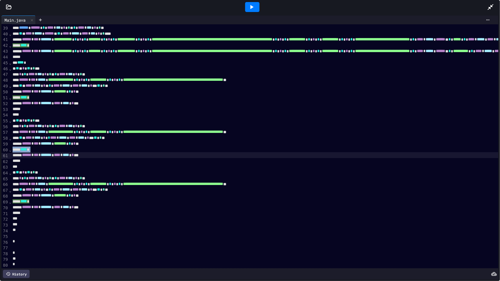
click at [164, 138] on div "** * **** * **** * * * * **** * ***** * **** * **** * * ** ** * **" at bounding box center [402, 138] width 782 height 6
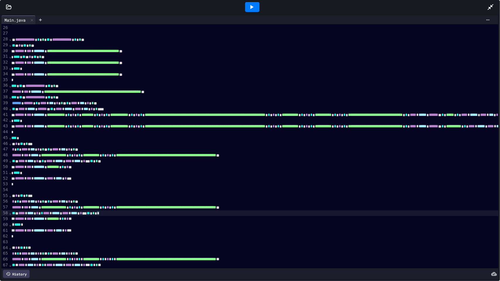
scroll to position [145, 9]
click at [64, 113] on span "**********" at bounding box center [55, 115] width 18 height 4
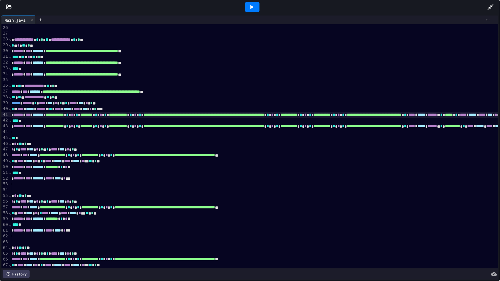
click at [64, 113] on span "**********" at bounding box center [55, 115] width 18 height 4
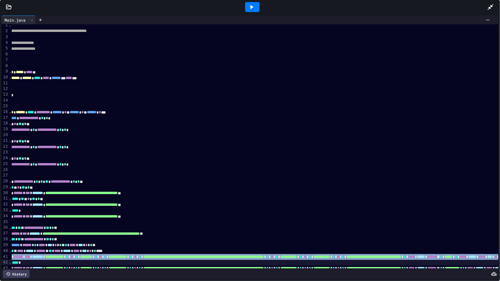
scroll to position [4, 9]
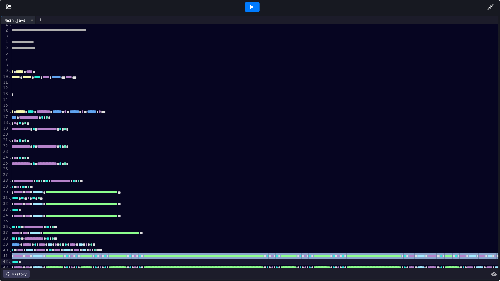
click at [10, 110] on span "⌄" at bounding box center [10, 111] width 3 height 5
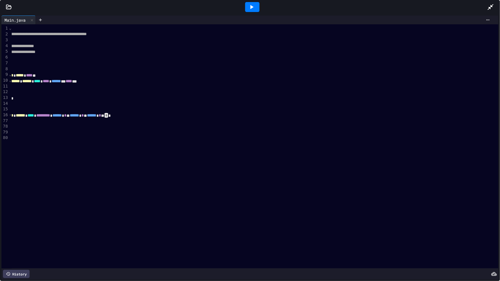
scroll to position [0, 9]
click at [52, 136] on div "*" at bounding box center [393, 139] width 782 height 6
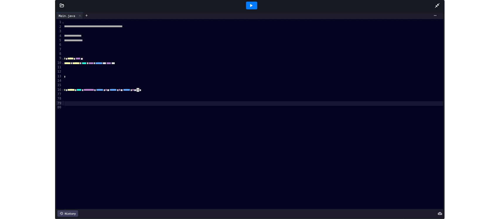
scroll to position [0, 0]
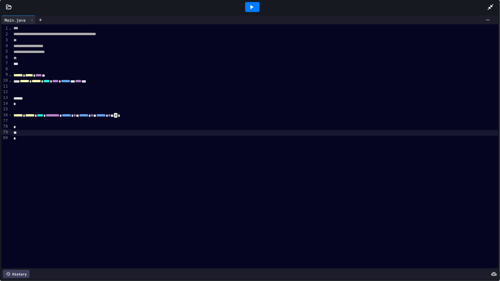
click at [33, 126] on div at bounding box center [403, 128] width 782 height 6
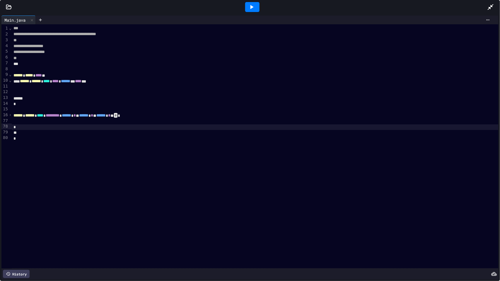
click at [14, 128] on div at bounding box center [403, 128] width 782 height 6
